Goal: Transaction & Acquisition: Download file/media

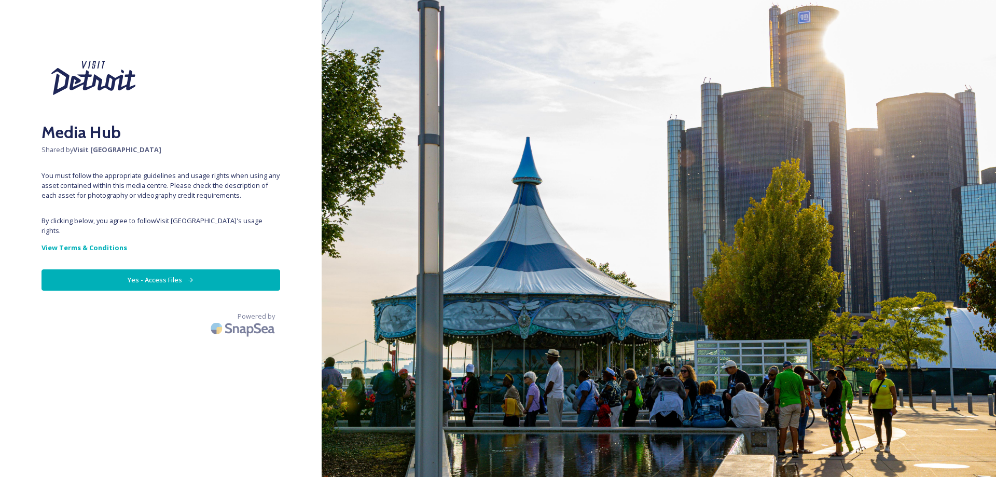
click at [136, 269] on button "Yes - Access Files" at bounding box center [161, 279] width 239 height 21
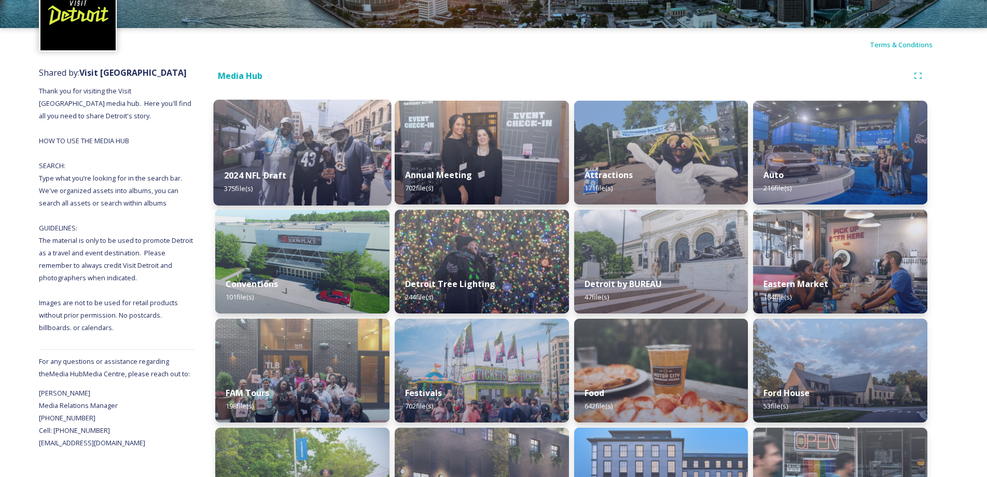
scroll to position [104, 0]
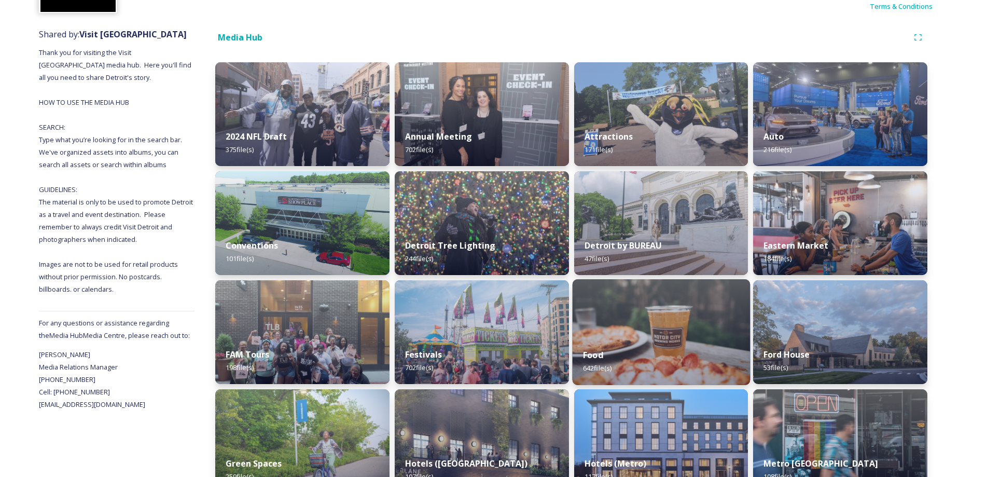
click at [627, 325] on img at bounding box center [660, 332] width 177 height 106
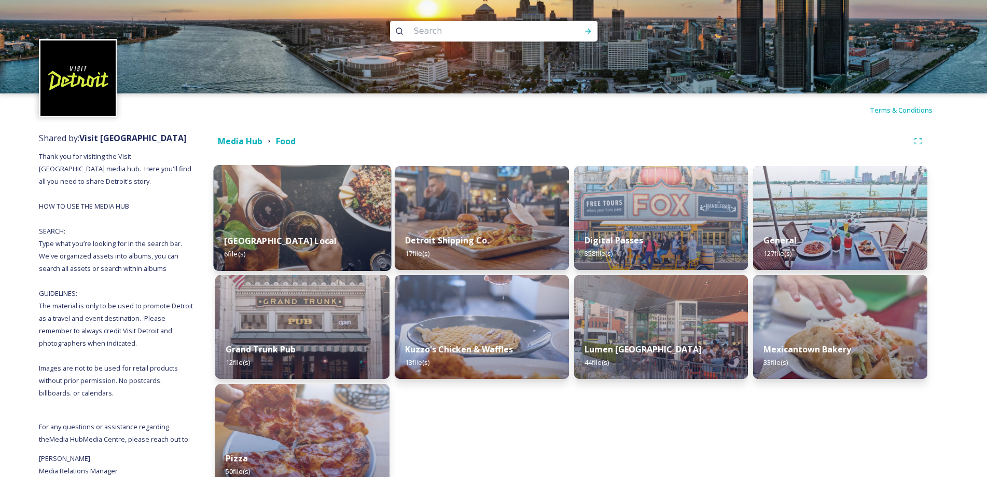
click at [336, 198] on img at bounding box center [302, 218] width 177 height 106
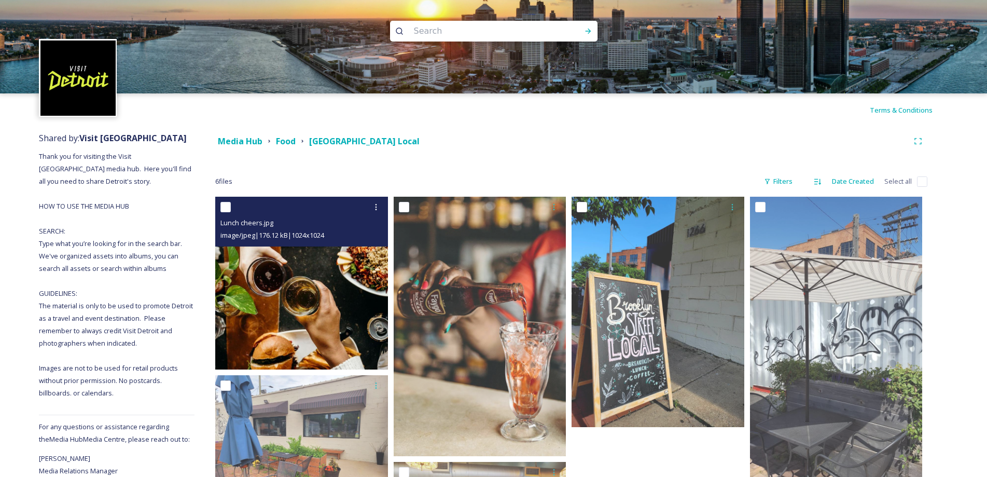
click at [254, 253] on img at bounding box center [301, 283] width 173 height 173
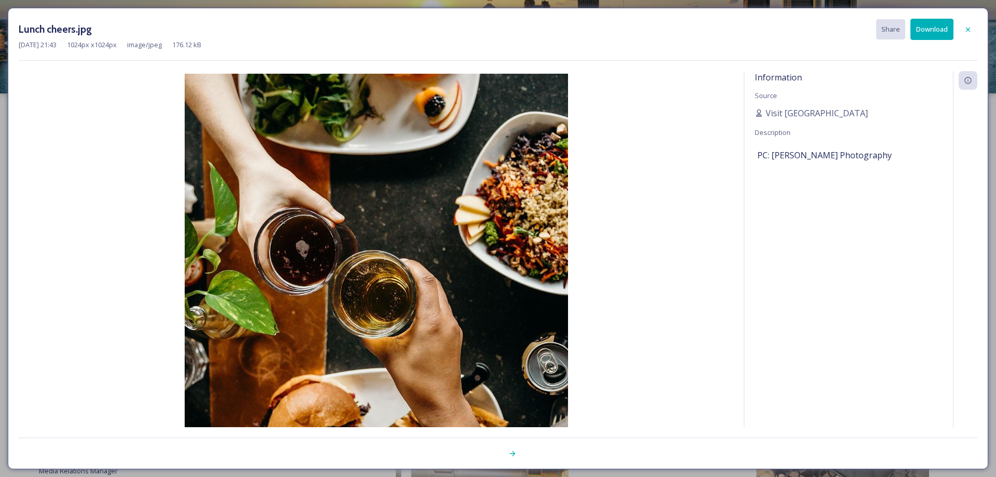
click at [938, 32] on button "Download" at bounding box center [932, 29] width 43 height 21
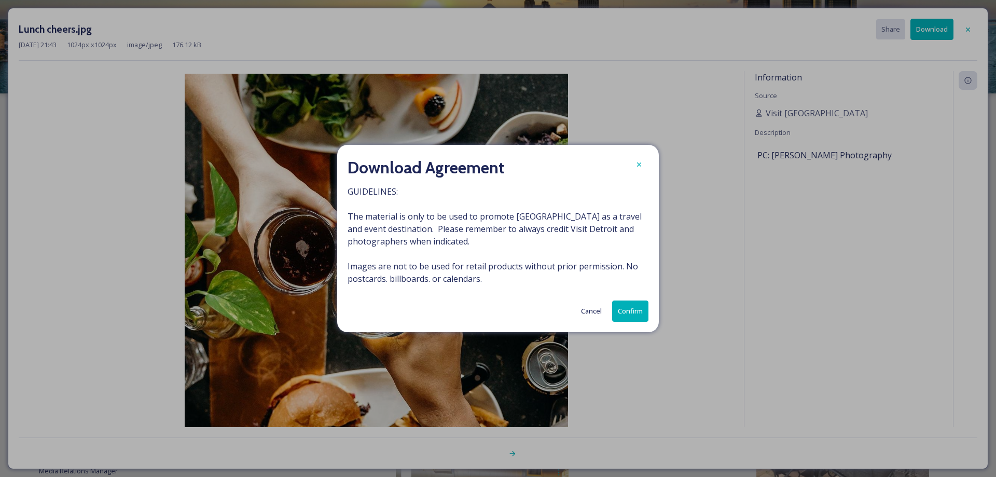
click at [631, 308] on button "Confirm" at bounding box center [630, 310] width 36 height 21
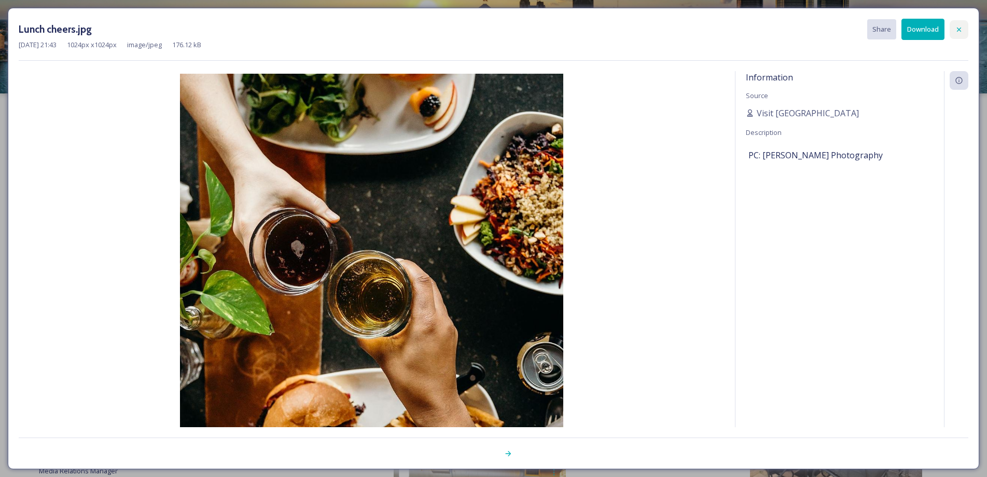
click at [962, 29] on icon at bounding box center [959, 29] width 8 height 8
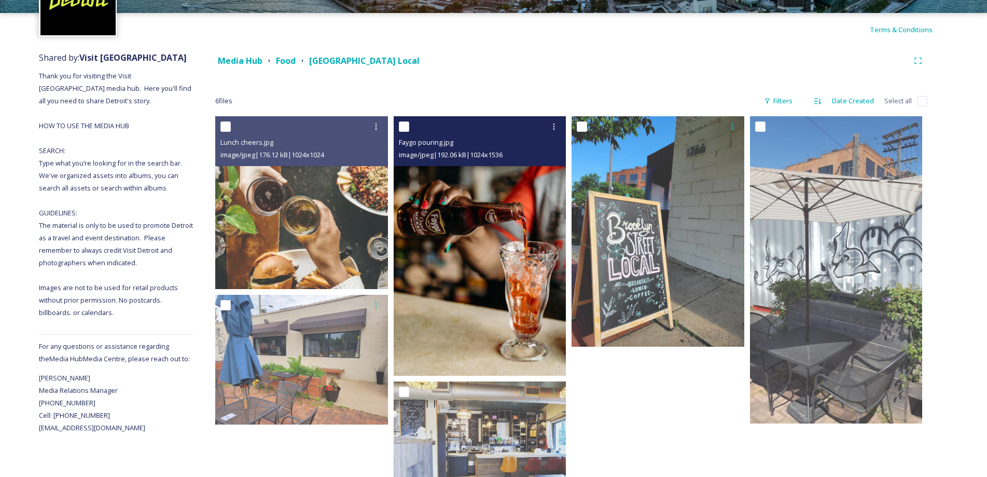
scroll to position [137, 0]
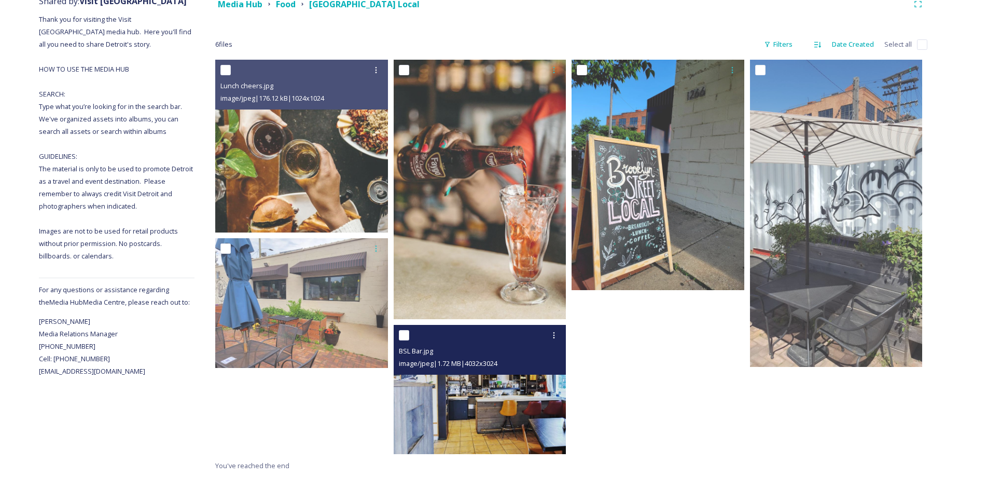
click at [458, 395] on img at bounding box center [480, 390] width 173 height 130
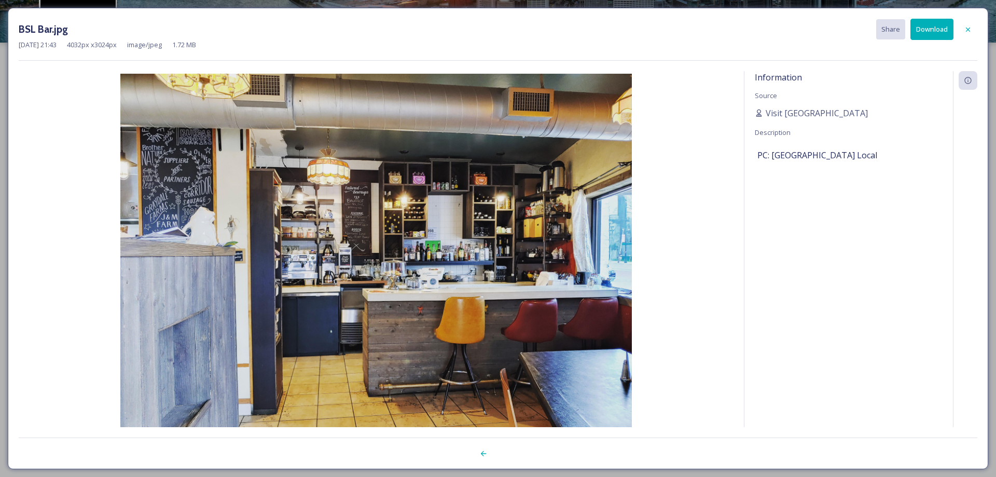
click at [949, 33] on button "Download" at bounding box center [932, 29] width 43 height 21
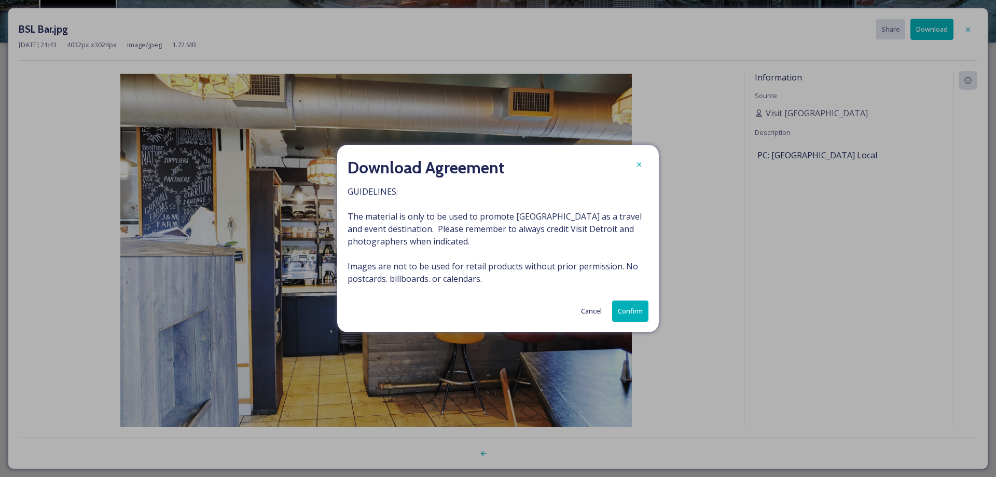
click at [618, 314] on button "Confirm" at bounding box center [630, 310] width 36 height 21
